Goal: Communication & Community: Answer question/provide support

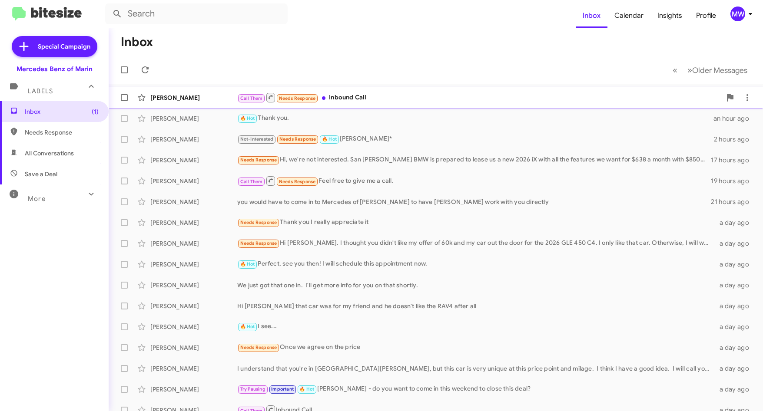
click at [403, 96] on div "Call Them Needs Response Inbound Call" at bounding box center [479, 97] width 484 height 11
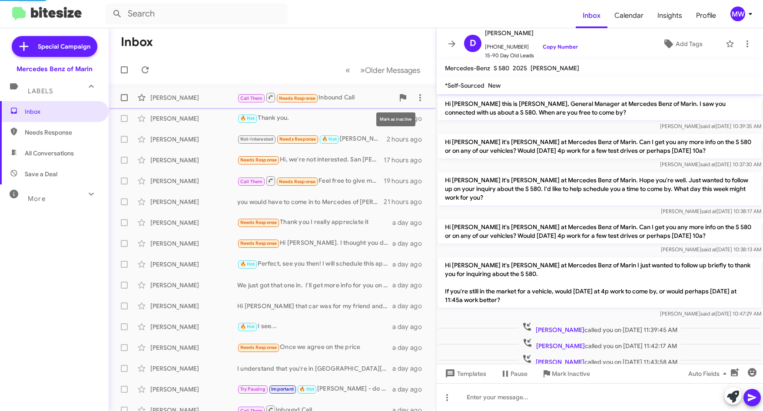
scroll to position [22, 0]
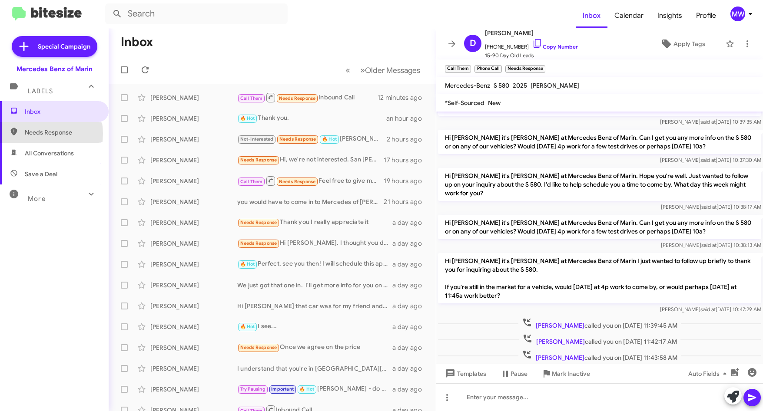
click at [34, 134] on span "Needs Response" at bounding box center [62, 132] width 74 height 9
type input "in:needs-response"
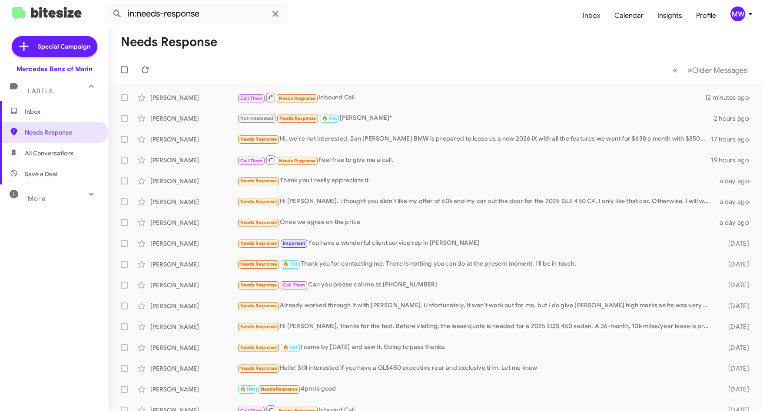
click at [40, 120] on span "Inbox" at bounding box center [54, 111] width 109 height 21
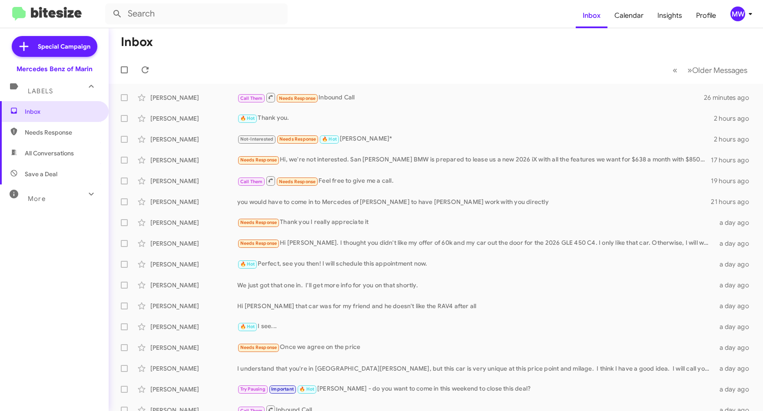
click at [46, 133] on span "Needs Response" at bounding box center [62, 132] width 74 height 9
type input "in:needs-response"
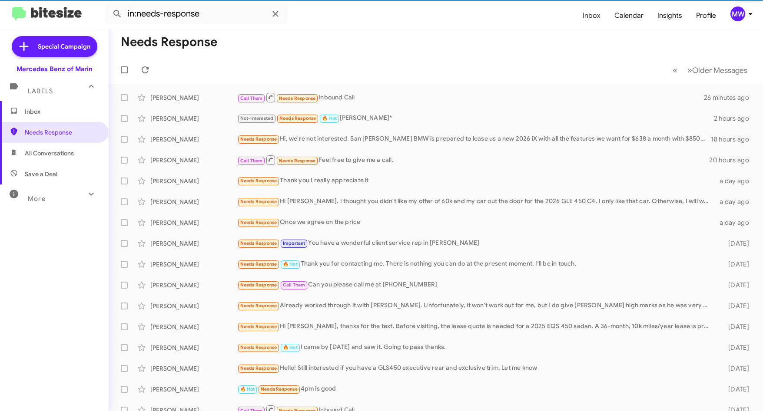
click at [53, 112] on span "Inbox" at bounding box center [62, 111] width 74 height 9
